Goal: Task Accomplishment & Management: Manage account settings

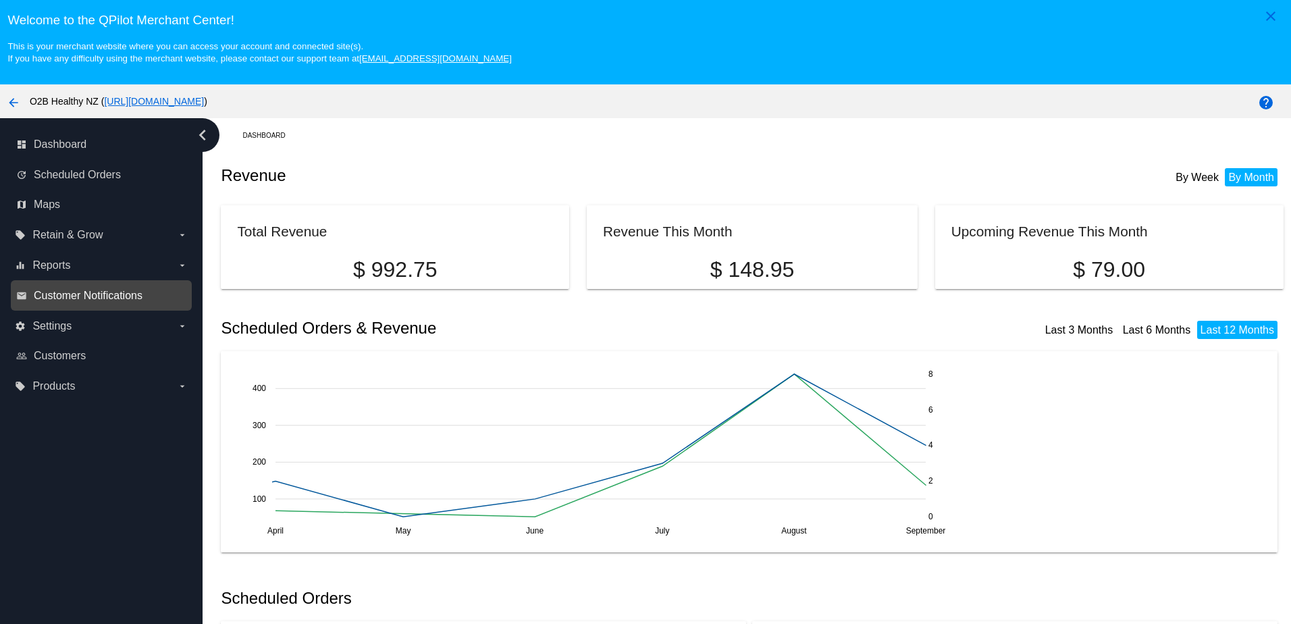
click at [88, 291] on span "Customer Notifications" at bounding box center [88, 296] width 109 height 12
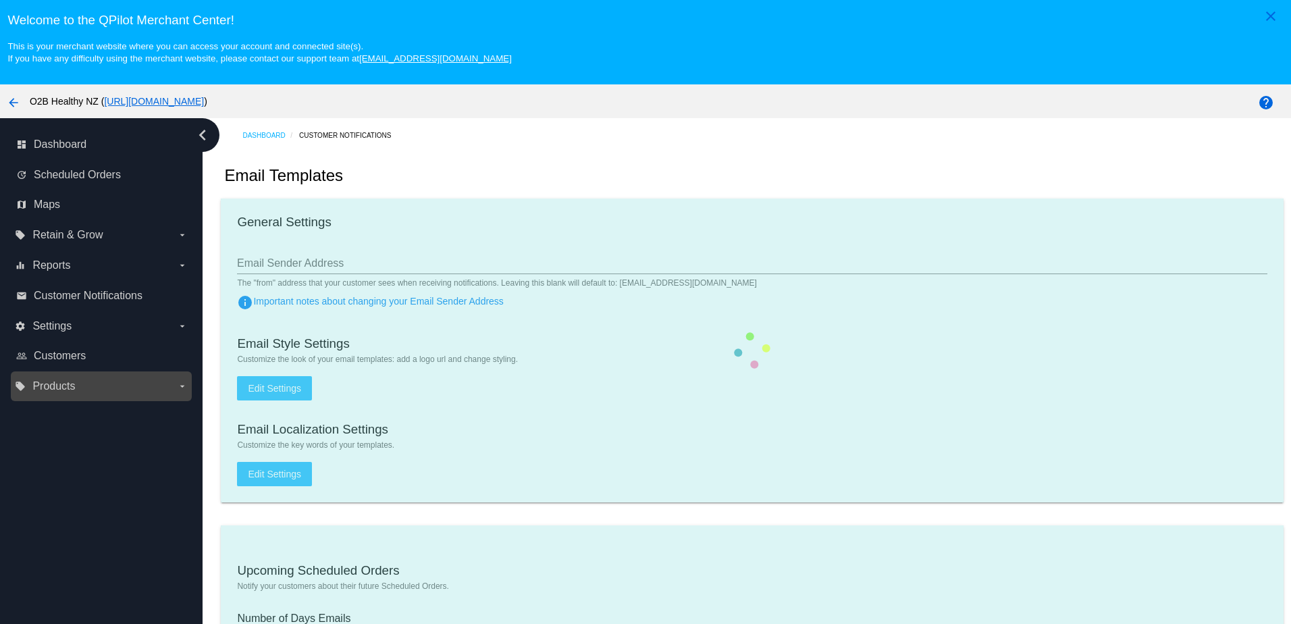
type input "[EMAIL_ADDRESS][DOMAIN_NAME]"
checkbox input "true"
type input "[EMAIL_ADDRESS][DOMAIN_NAME]"
type input "1"
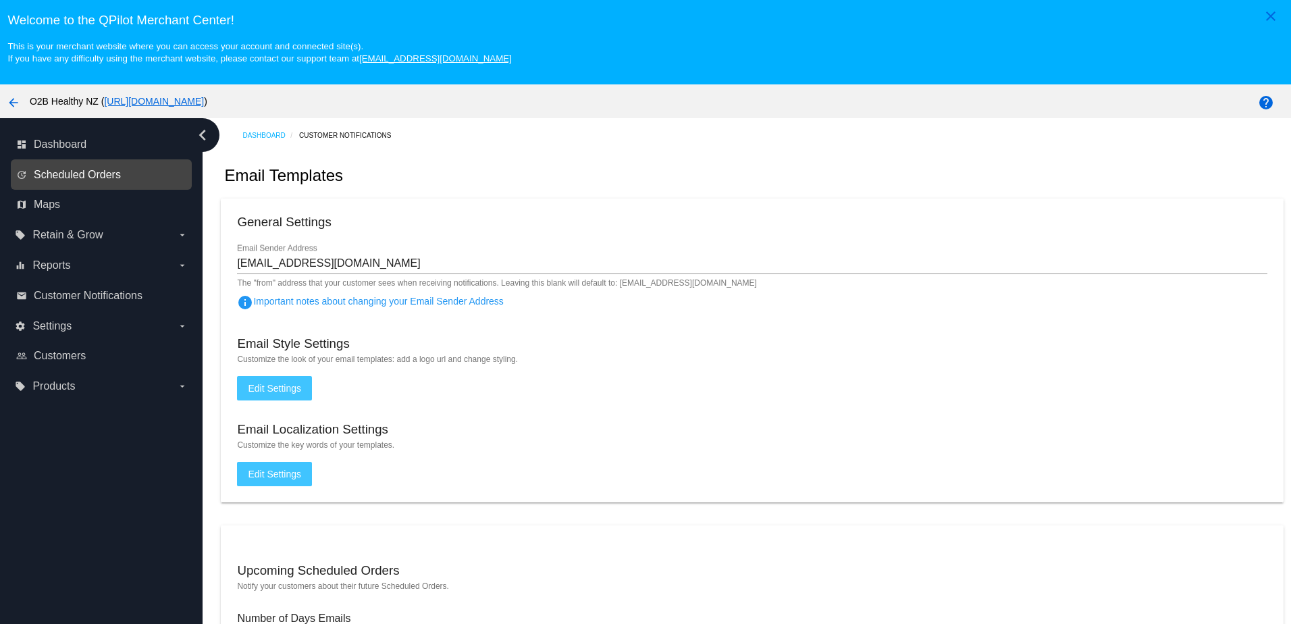
click at [76, 172] on span "Scheduled Orders" at bounding box center [77, 175] width 87 height 12
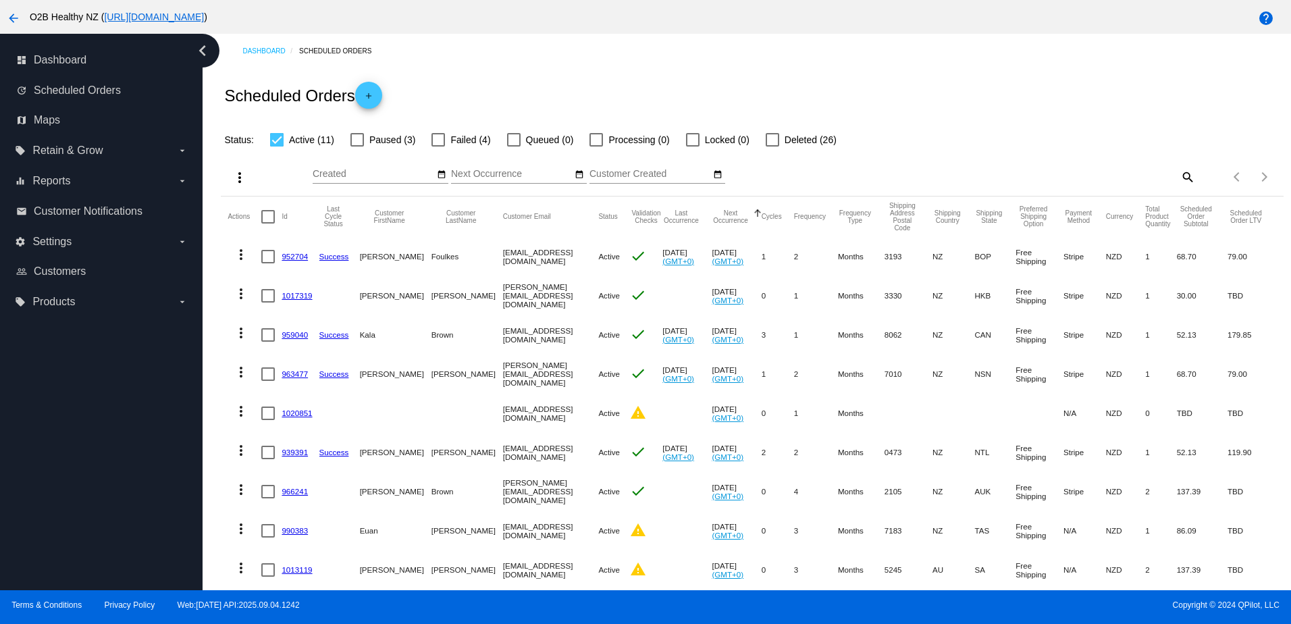
drag, startPoint x: 439, startPoint y: 146, endPoint x: 458, endPoint y: 183, distance: 41.1
click at [439, 146] on div at bounding box center [438, 140] width 14 height 14
click at [438, 146] on input "Failed (4)" at bounding box center [437, 146] width 1 height 1
checkbox input "true"
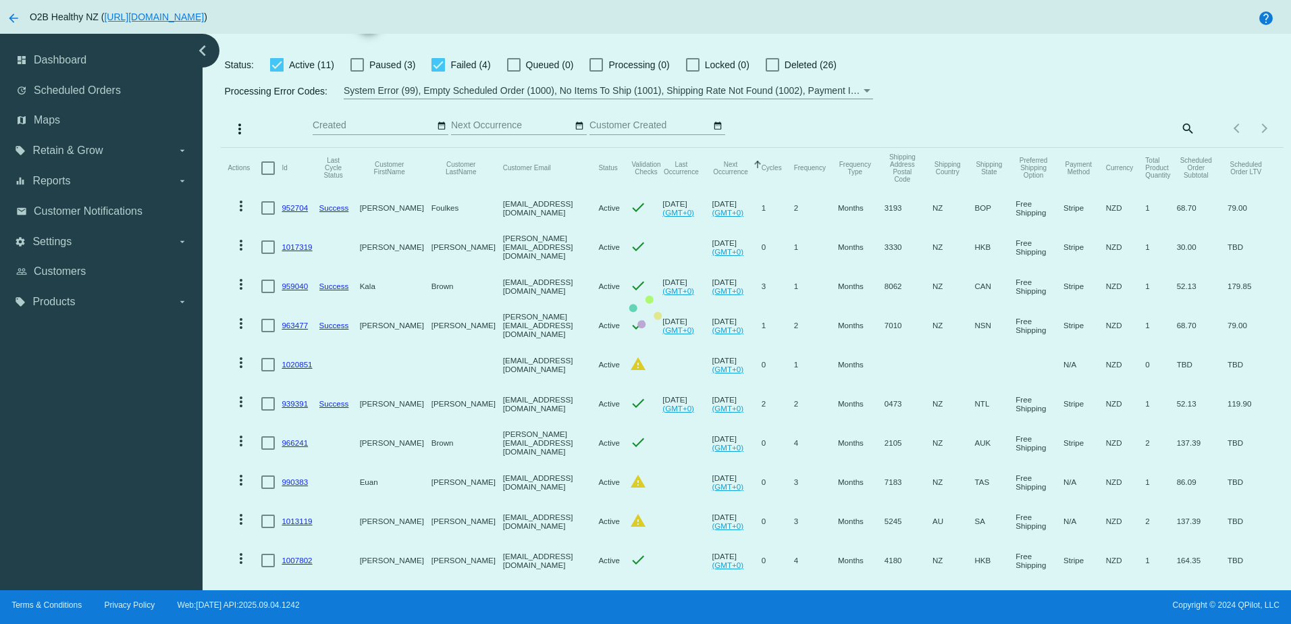
scroll to position [135, 0]
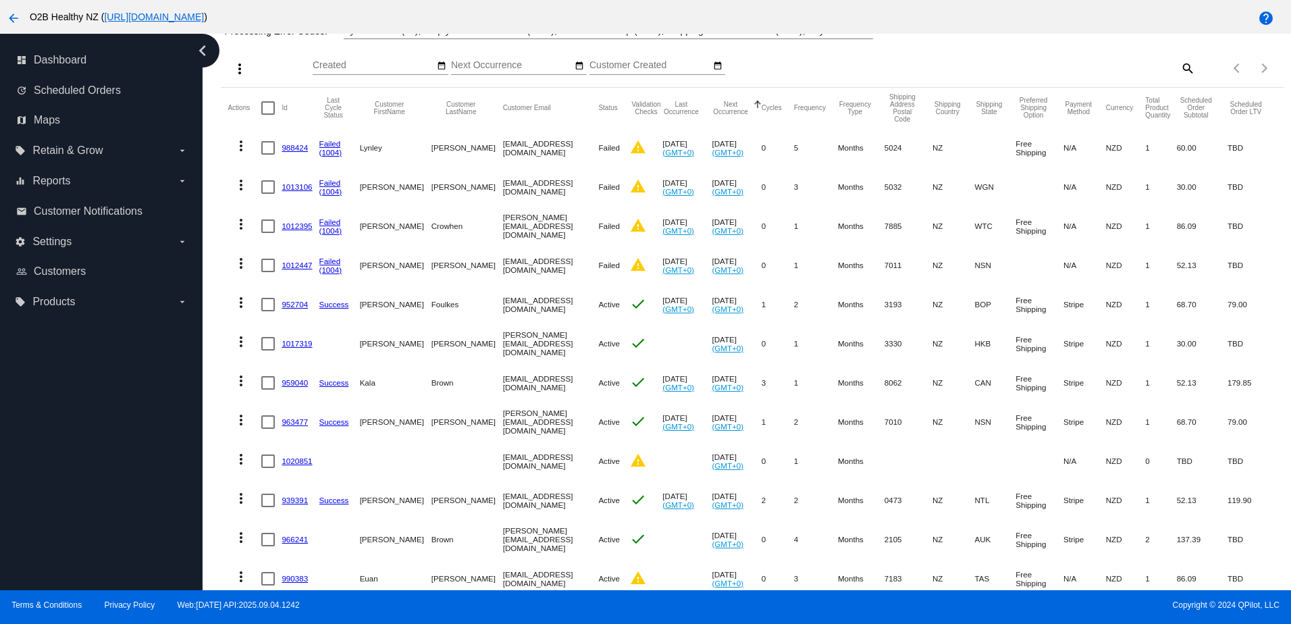
click at [296, 230] on link "1012395" at bounding box center [296, 225] width 30 height 9
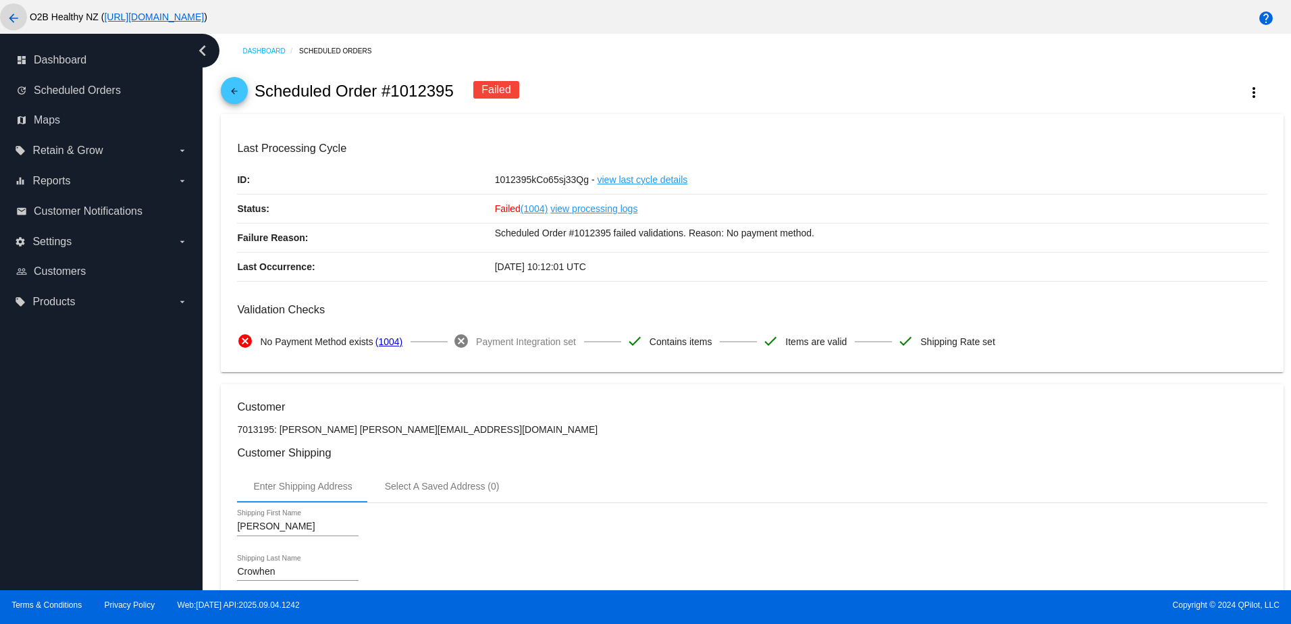
click at [9, 20] on mat-icon "arrow_back" at bounding box center [13, 18] width 16 height 16
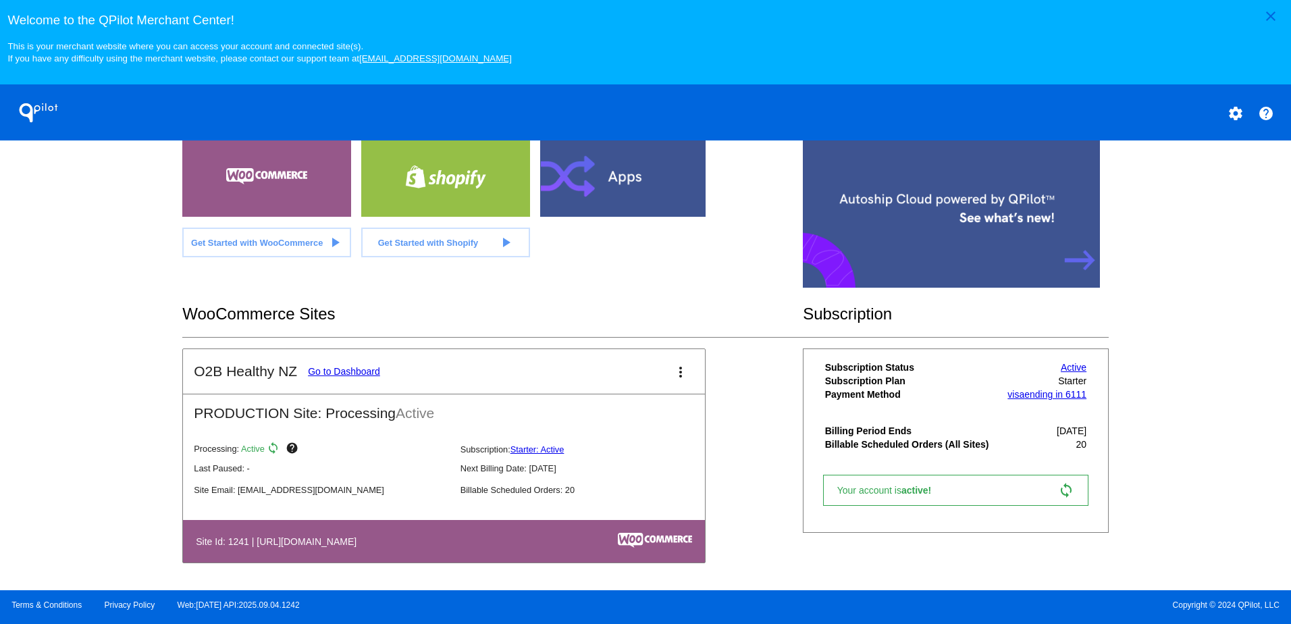
scroll to position [293, 0]
click at [350, 373] on link "Go to Dashboard" at bounding box center [344, 371] width 72 height 11
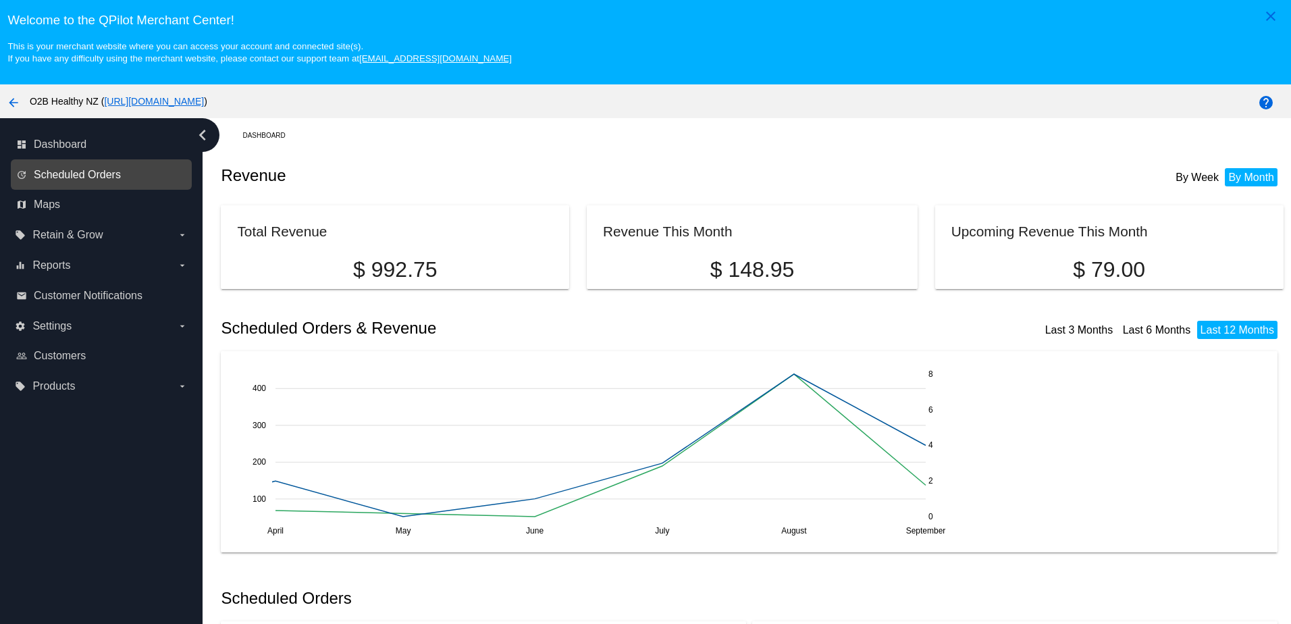
click at [107, 173] on span "Scheduled Orders" at bounding box center [77, 175] width 87 height 12
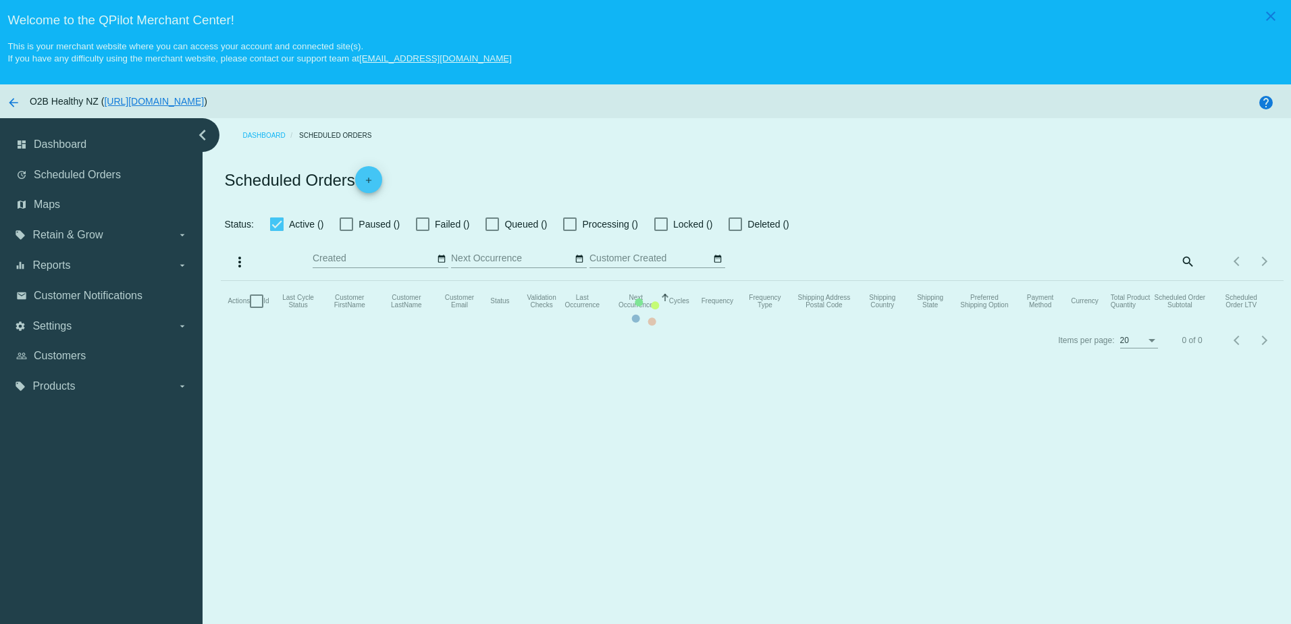
checkbox input "true"
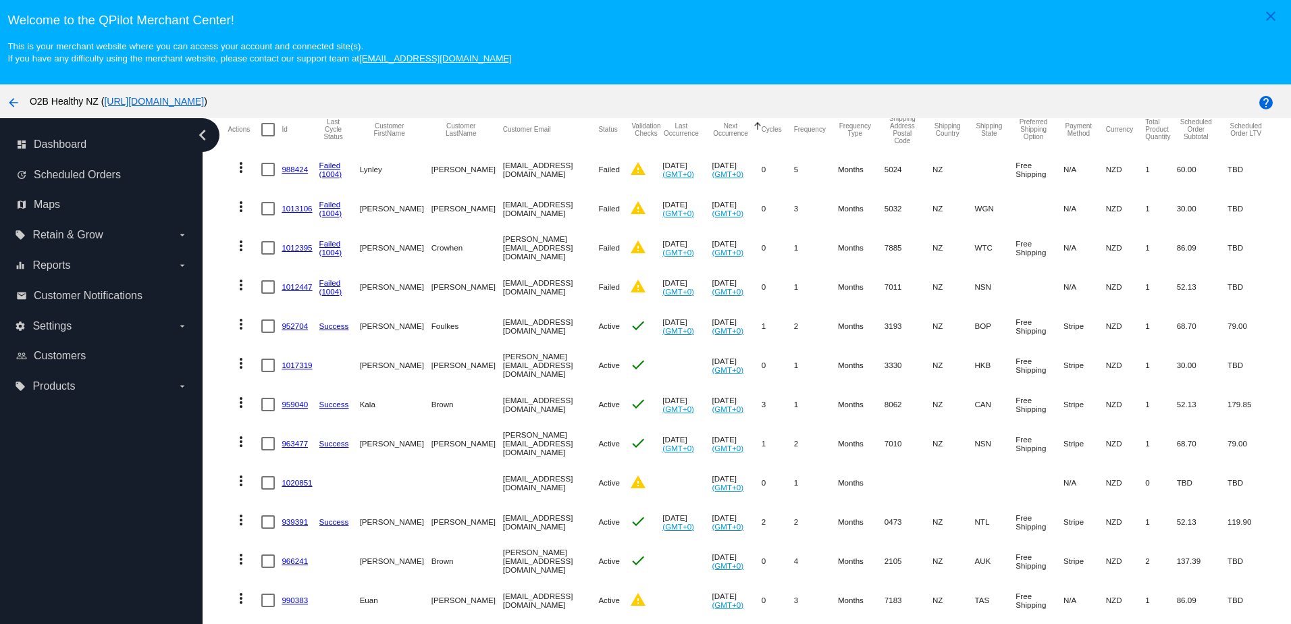
scroll to position [203, 0]
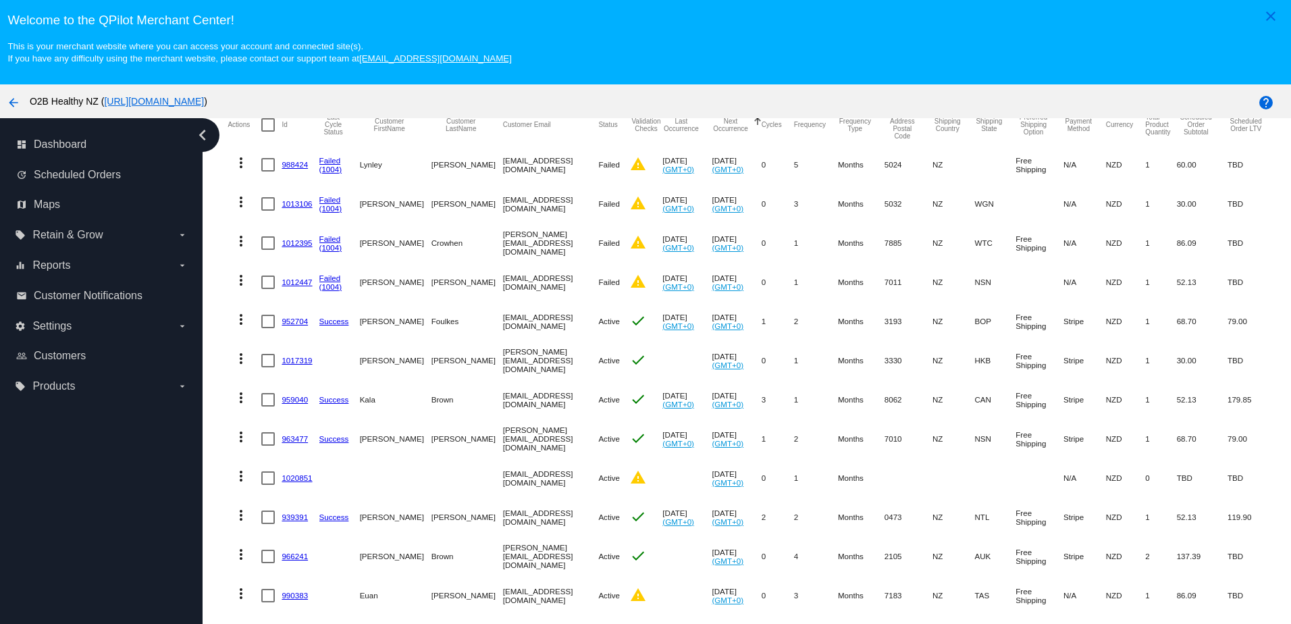
click at [266, 250] on div at bounding box center [268, 243] width 14 height 14
click at [267, 250] on input "checkbox" at bounding box center [267, 250] width 1 height 1
checkbox input "true"
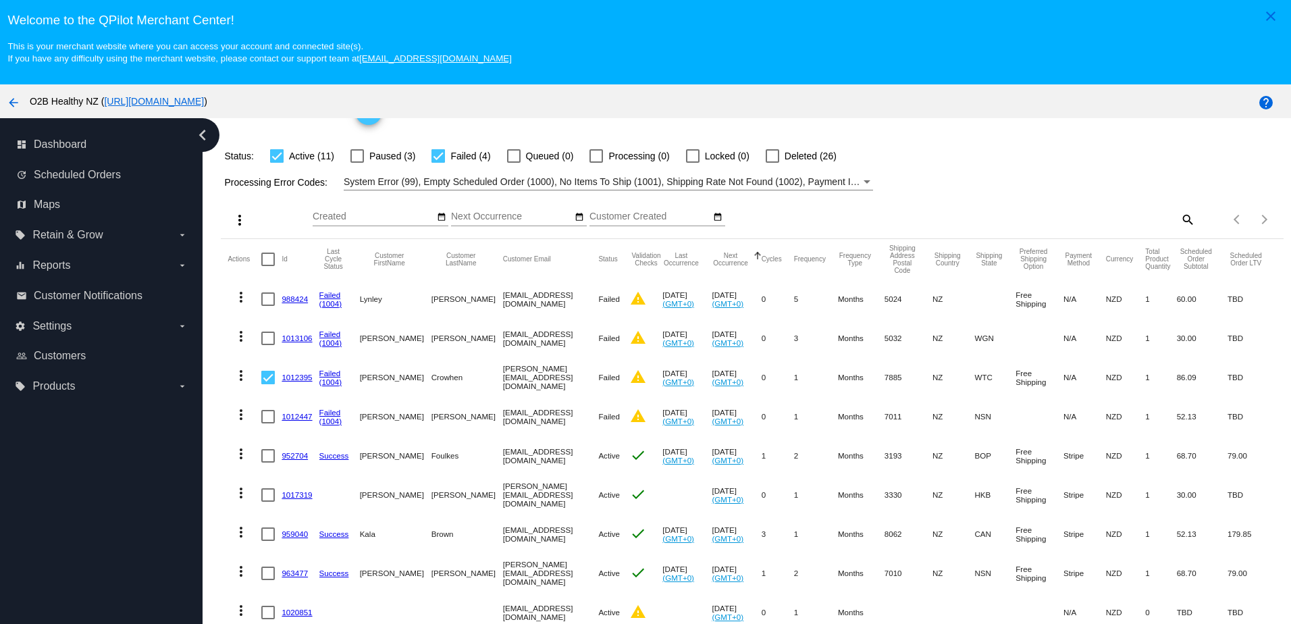
scroll to position [0, 0]
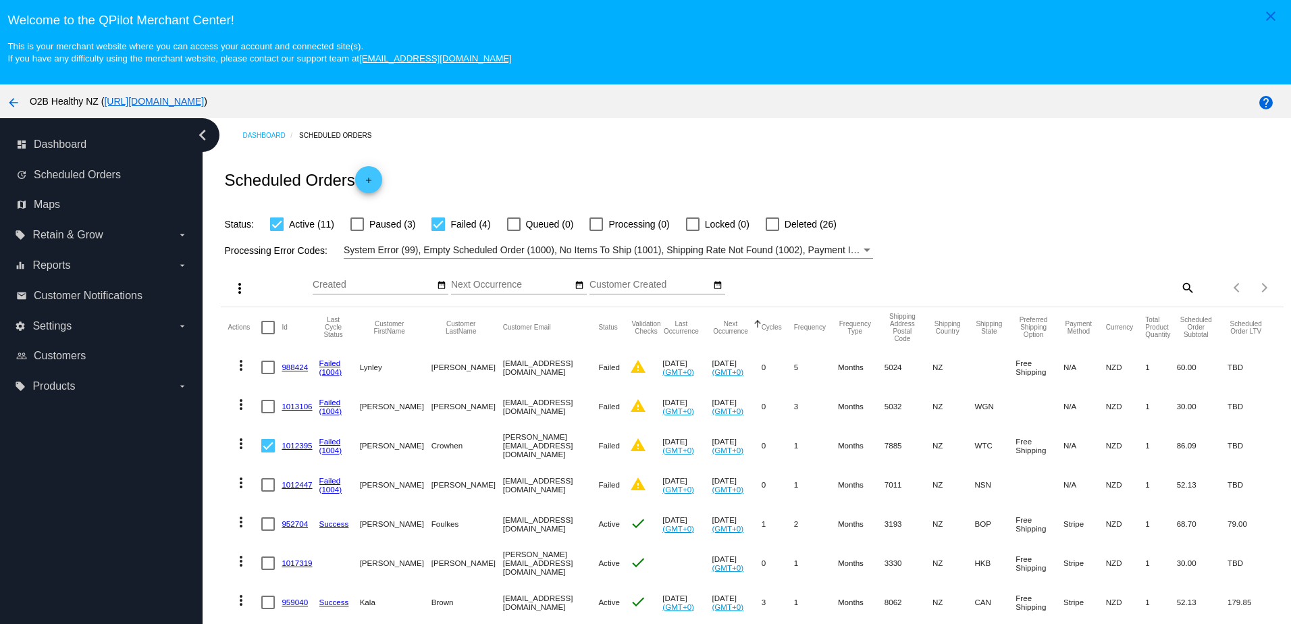
click at [242, 450] on mat-icon "more_vert" at bounding box center [241, 443] width 16 height 16
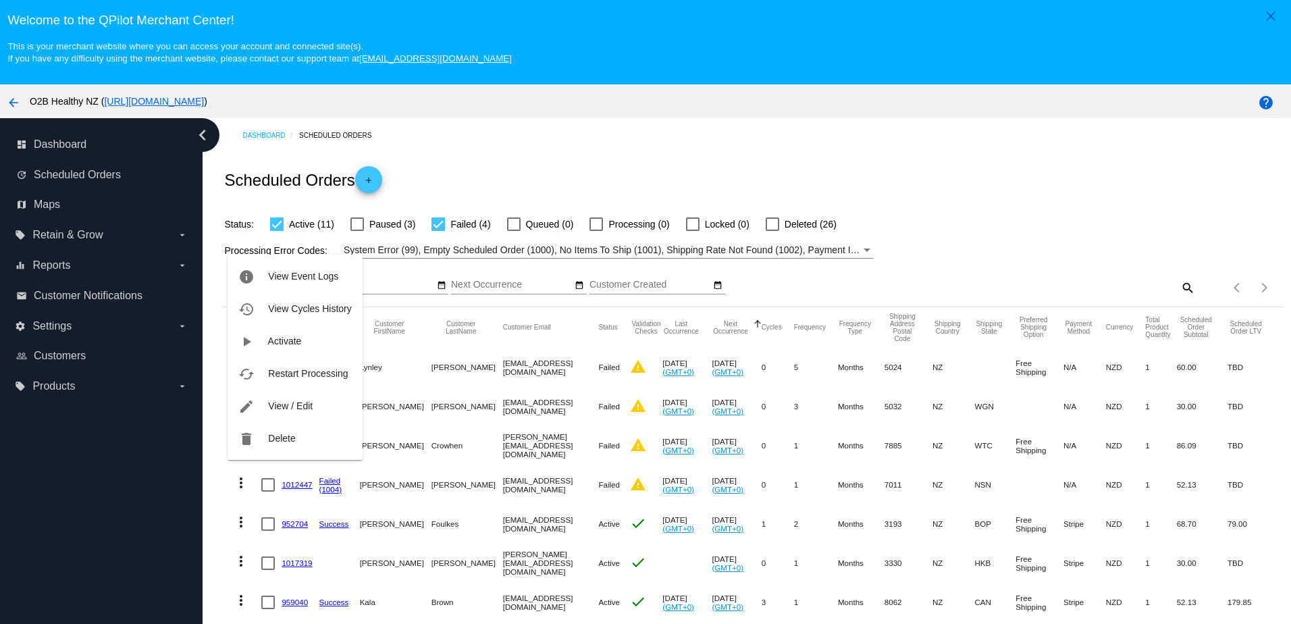
drag, startPoint x: 109, startPoint y: 449, endPoint x: 107, endPoint y: 427, distance: 21.7
click at [109, 449] on div at bounding box center [645, 312] width 1291 height 624
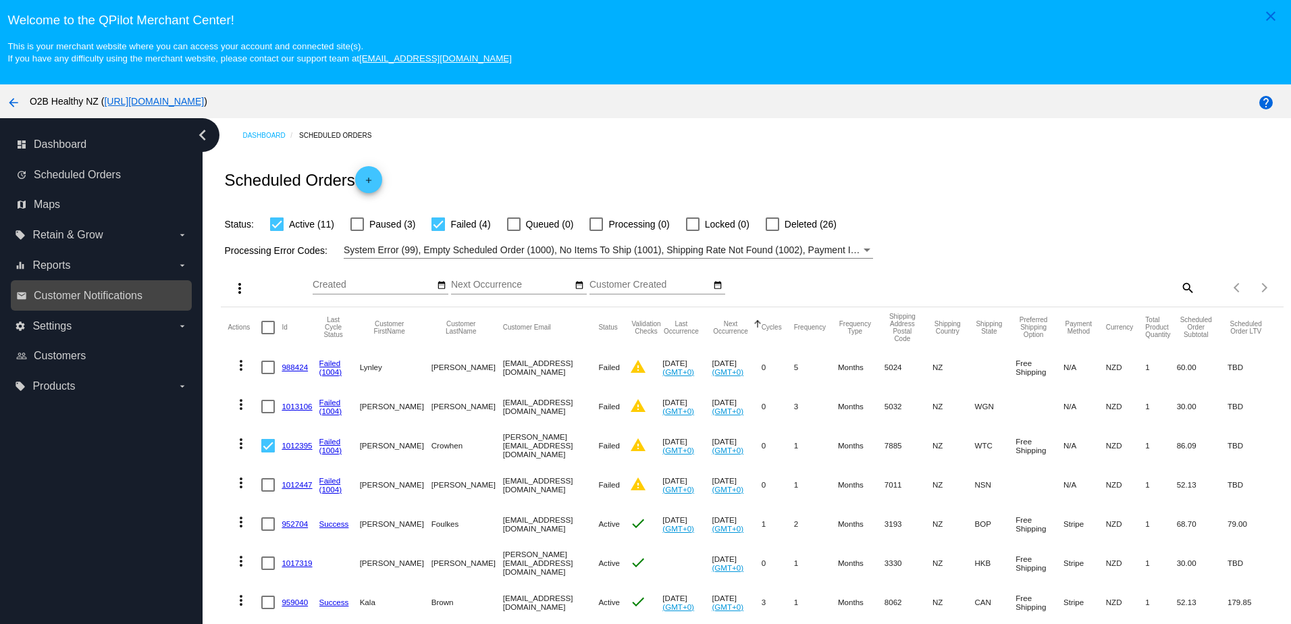
click at [80, 290] on link "email Customer Notifications" at bounding box center [101, 296] width 171 height 22
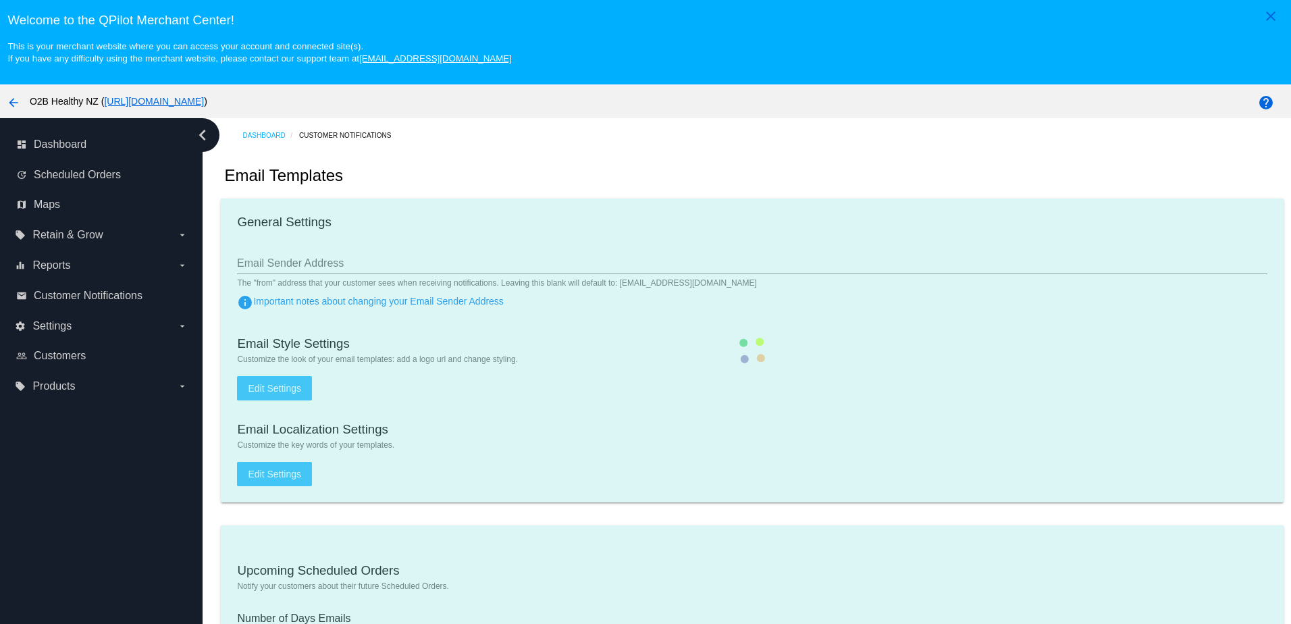
type input "[EMAIL_ADDRESS][DOMAIN_NAME]"
checkbox input "true"
type input "[EMAIL_ADDRESS][DOMAIN_NAME]"
type input "1"
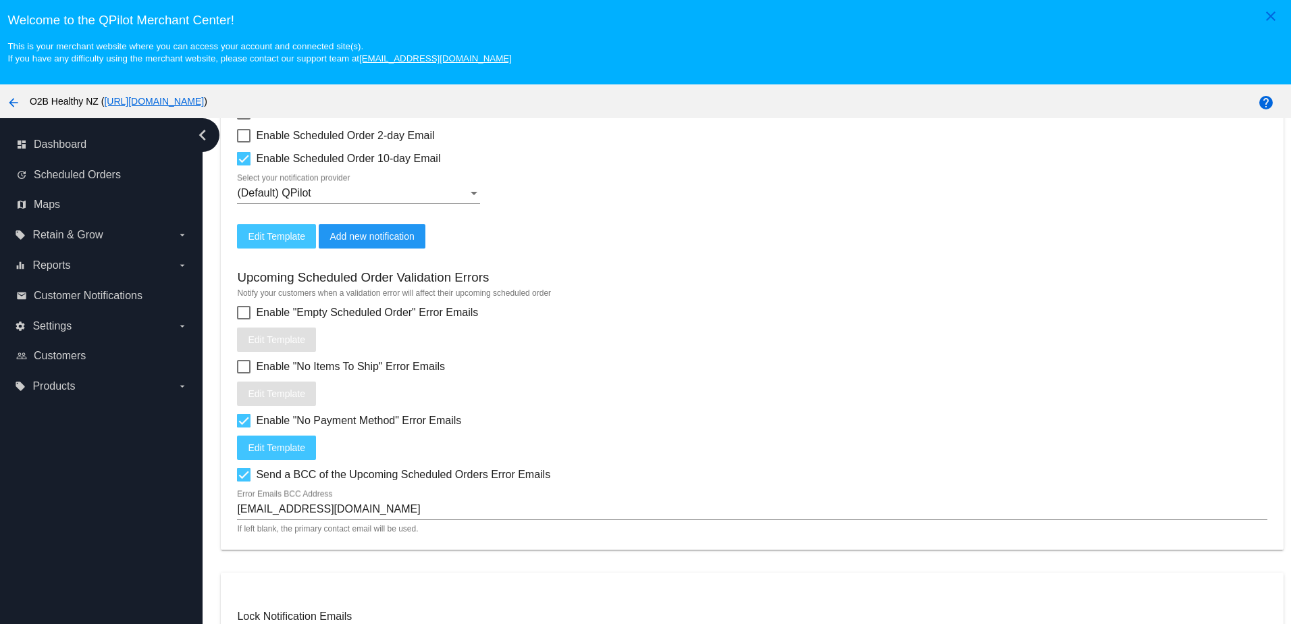
scroll to position [540, 0]
click at [320, 427] on span "Enable "No Payment Method" Error Emails" at bounding box center [358, 420] width 205 height 16
click at [244, 427] on input "Enable "No Payment Method" Error Emails" at bounding box center [243, 427] width 1 height 1
click at [320, 427] on span "Enable "No Payment Method" Error Emails" at bounding box center [358, 420] width 205 height 16
click at [244, 427] on input "Enable "No Payment Method" Error Emails" at bounding box center [243, 427] width 1 height 1
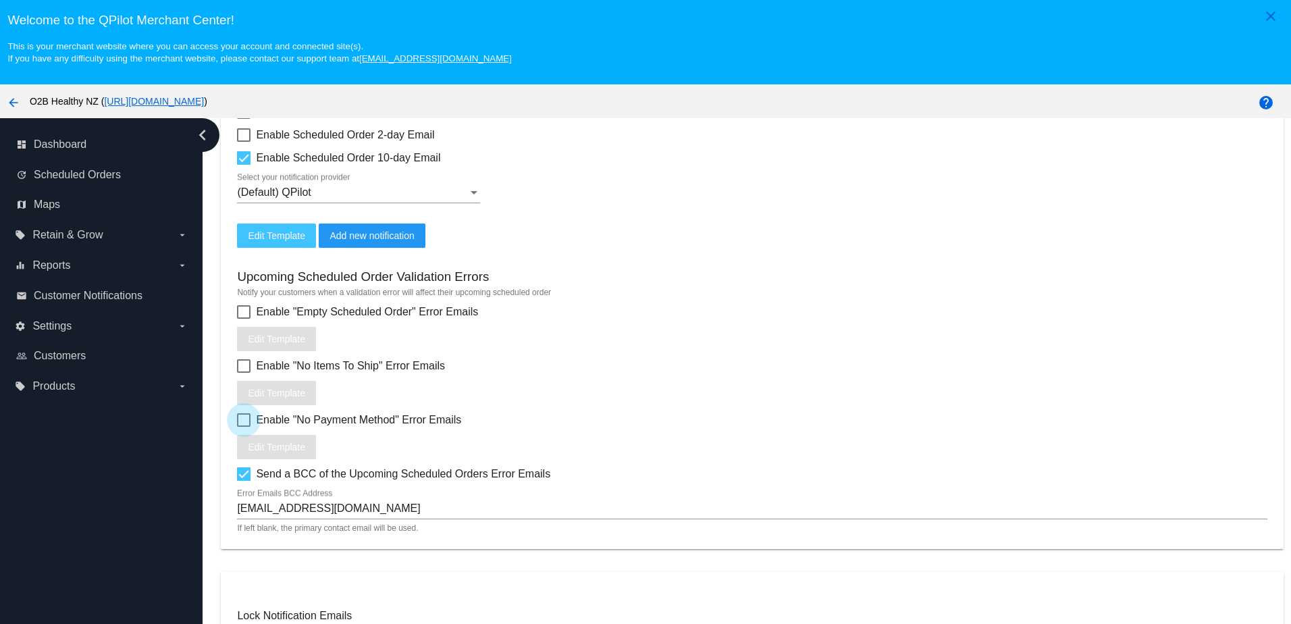
checkbox input "true"
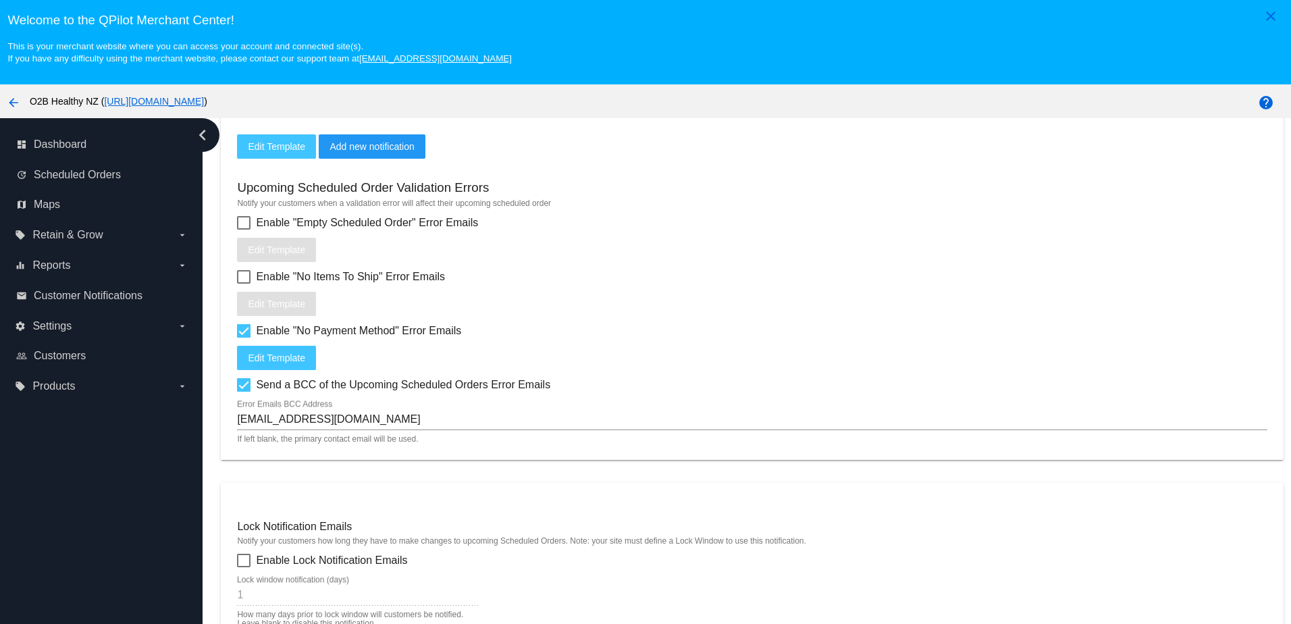
scroll to position [810, 0]
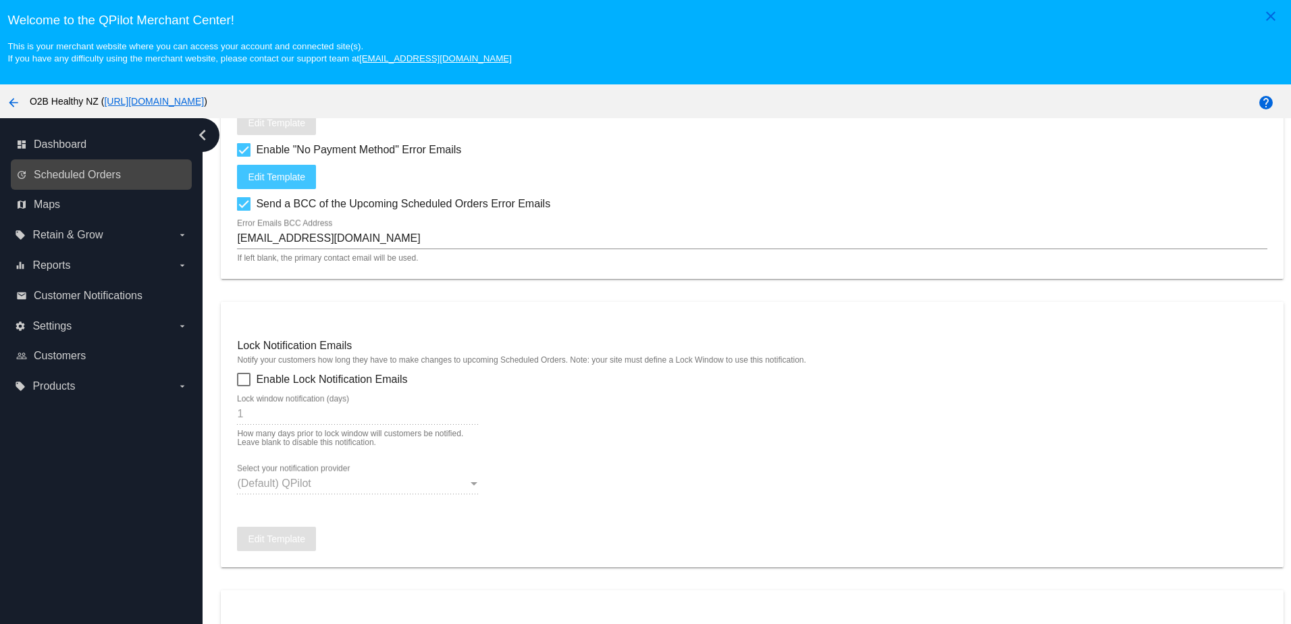
click at [88, 188] on div "update Scheduled Orders" at bounding box center [101, 174] width 181 height 30
click at [92, 180] on span "Scheduled Orders" at bounding box center [77, 175] width 87 height 12
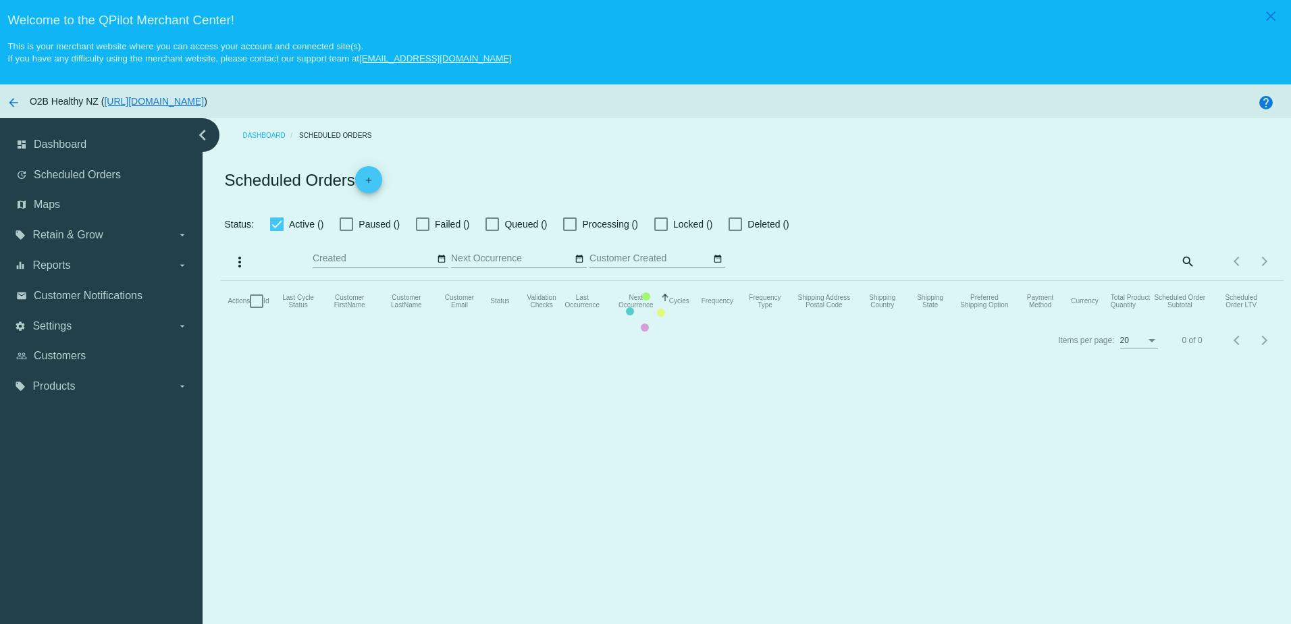
checkbox input "true"
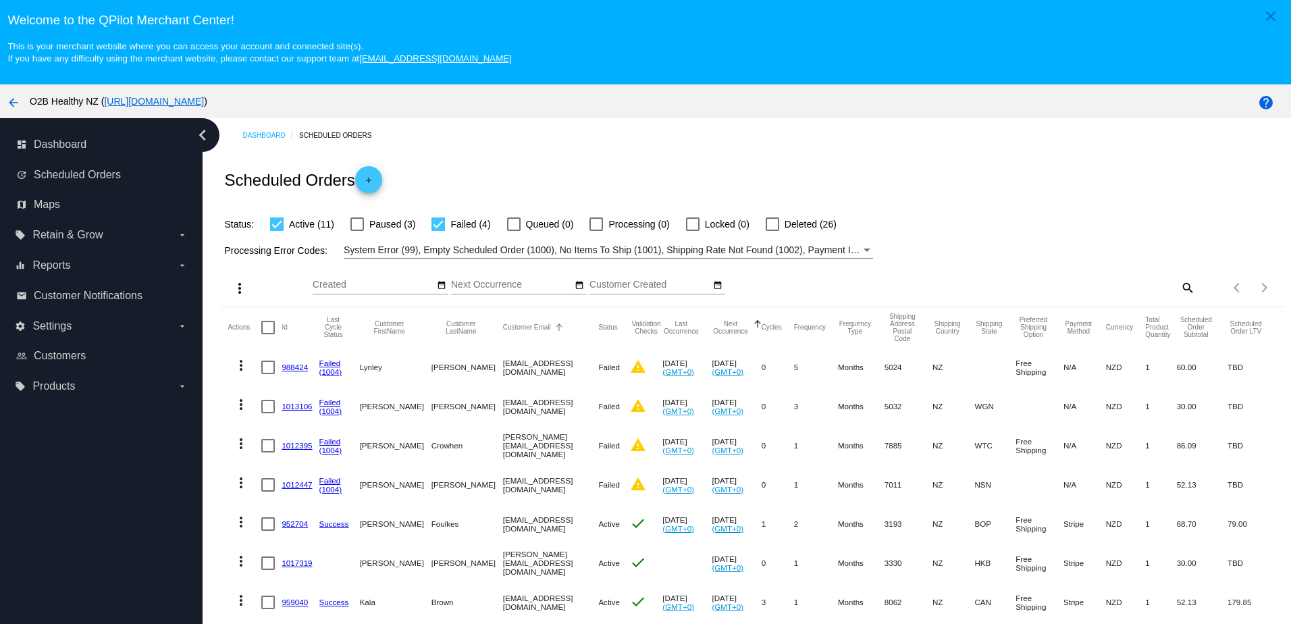
scroll to position [68, 0]
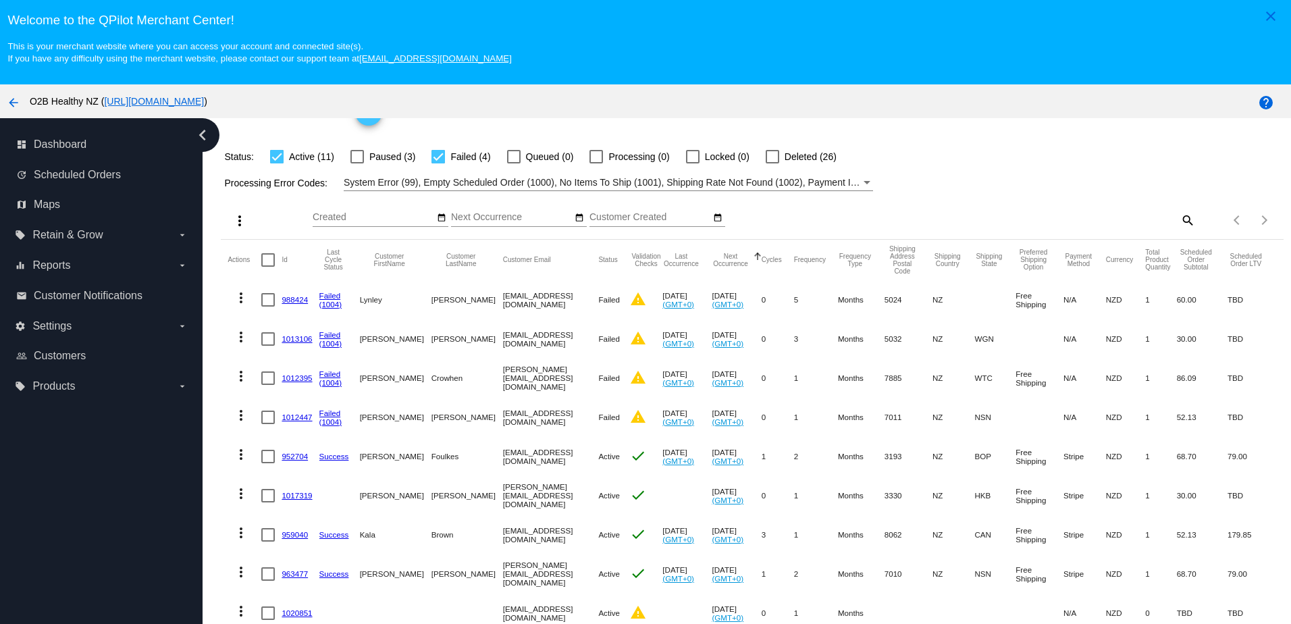
click at [296, 382] on link "1012395" at bounding box center [296, 377] width 30 height 9
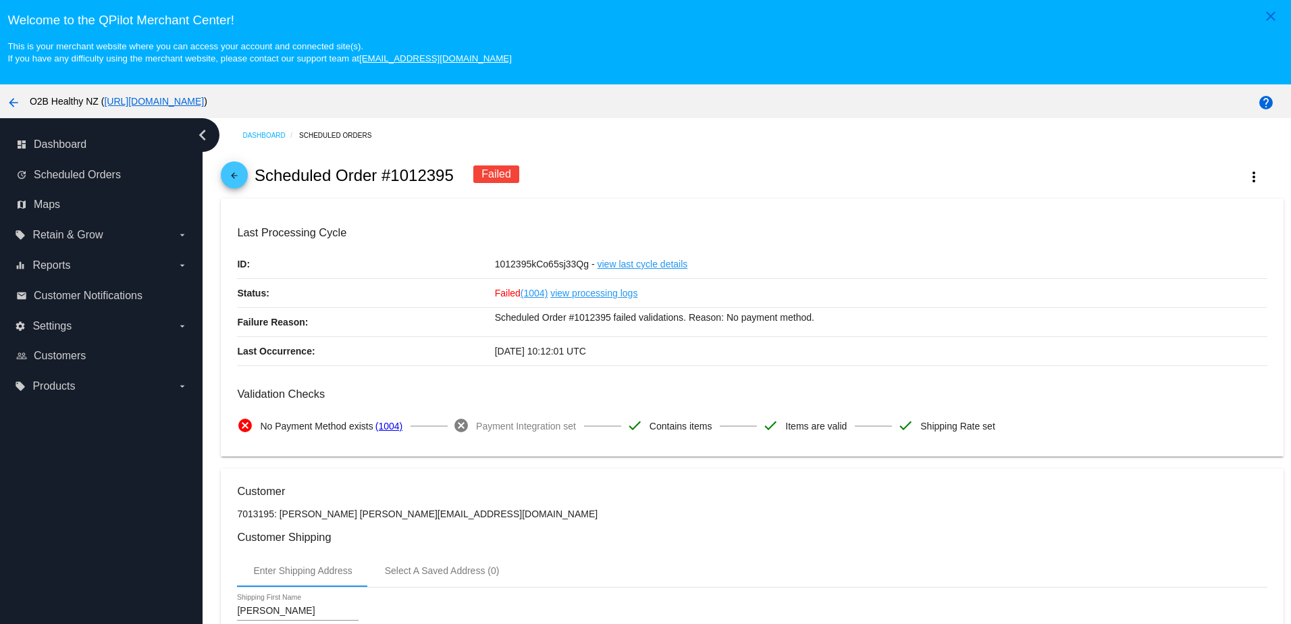
click at [628, 262] on link "view last cycle details" at bounding box center [642, 264] width 90 height 28
